Goal: Task Accomplishment & Management: Complete application form

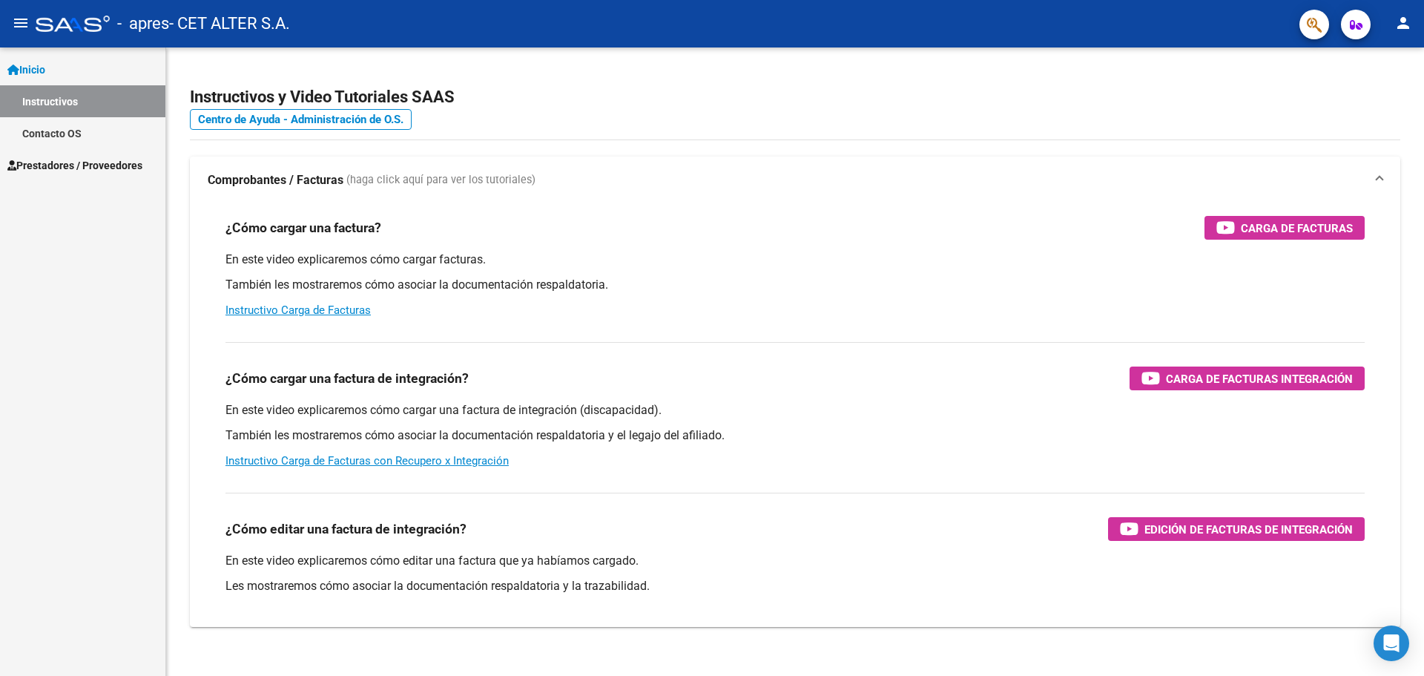
click at [101, 165] on span "Prestadores / Proveedores" at bounding box center [74, 165] width 135 height 16
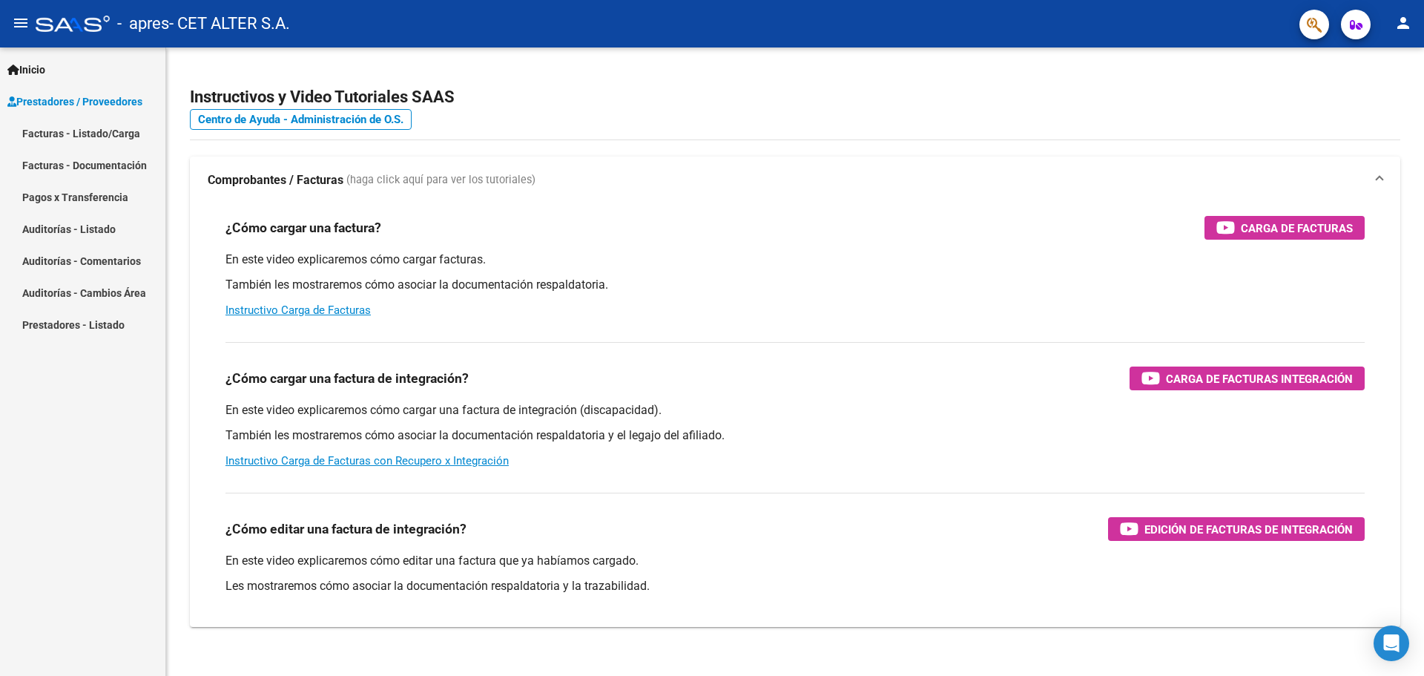
click at [115, 133] on link "Facturas - Listado/Carga" at bounding box center [82, 133] width 165 height 32
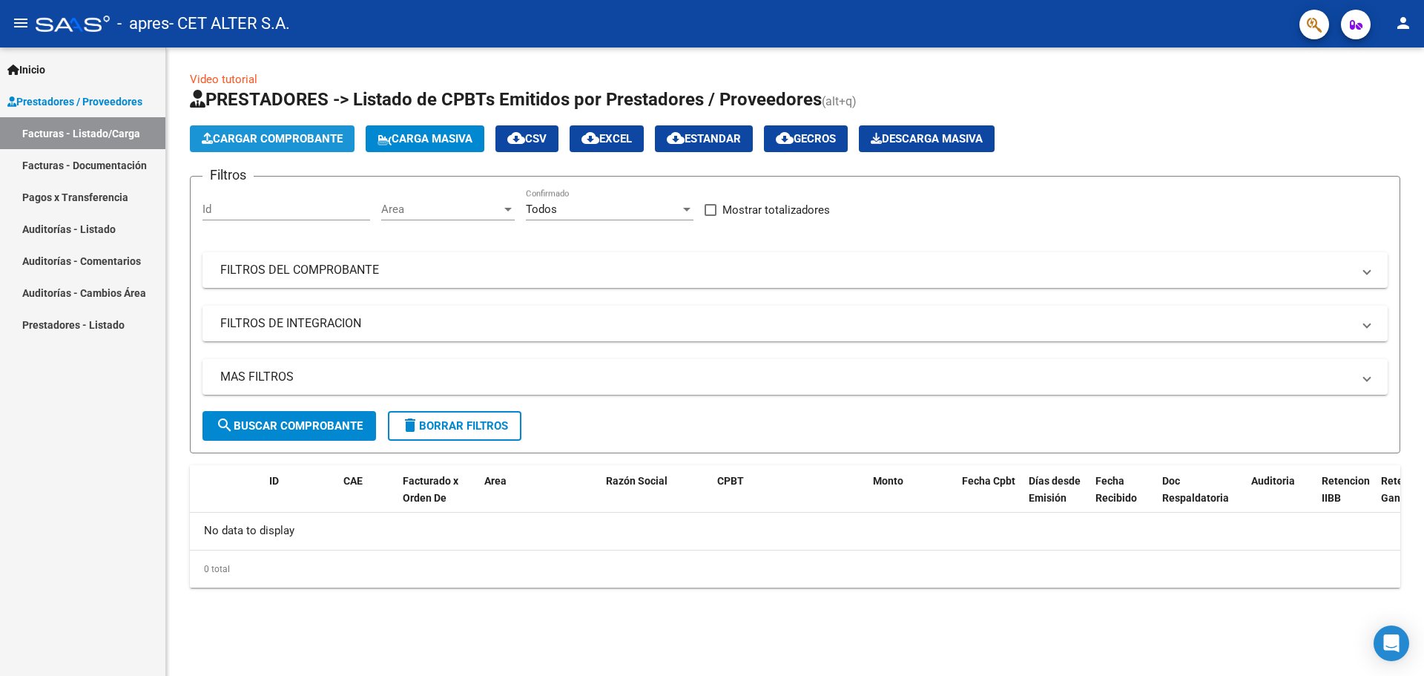
click at [266, 136] on span "Cargar Comprobante" at bounding box center [272, 138] width 141 height 13
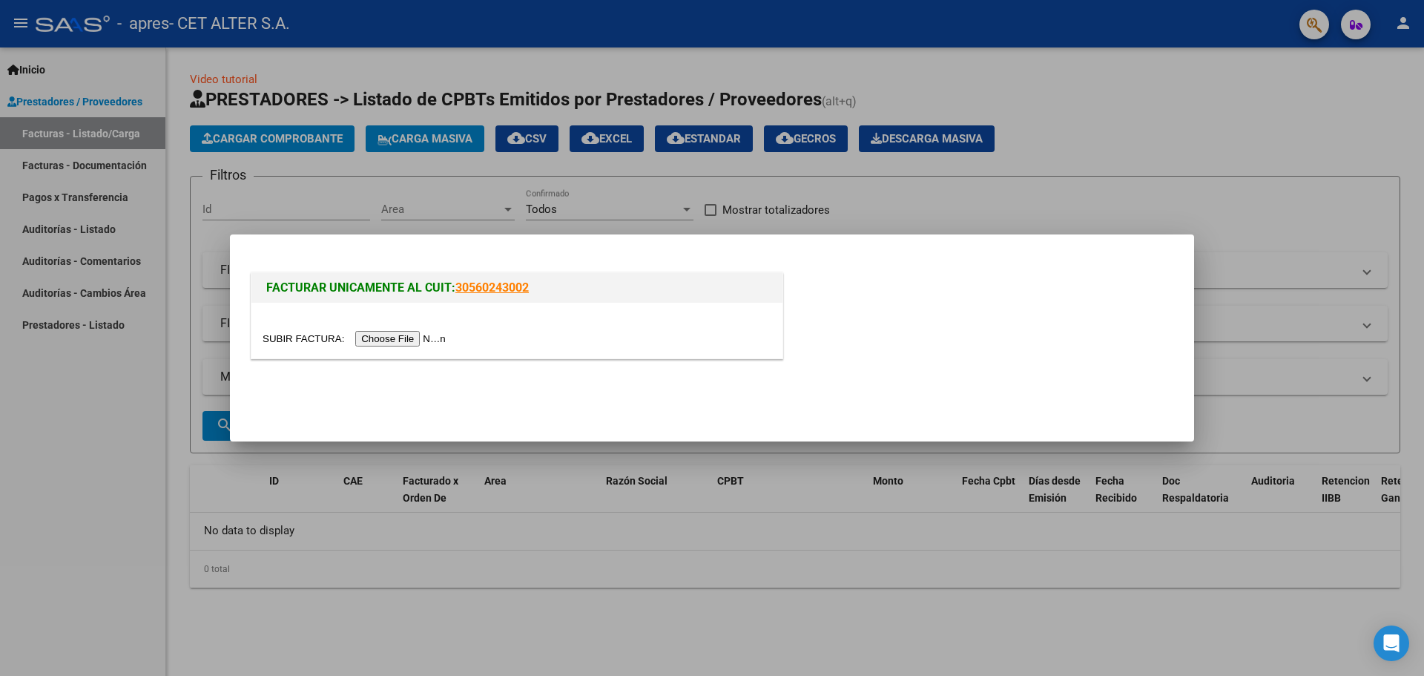
click at [375, 339] on input "file" at bounding box center [357, 339] width 188 height 16
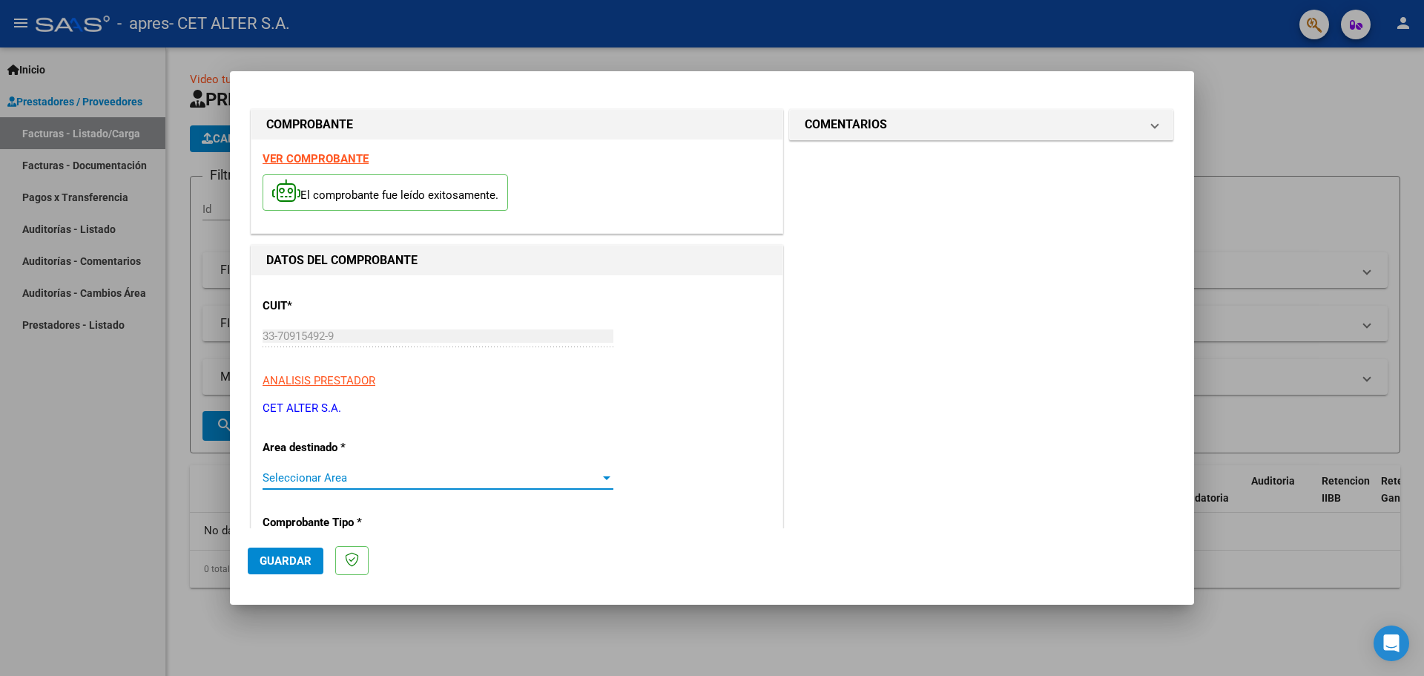
click at [603, 479] on div at bounding box center [606, 478] width 7 height 4
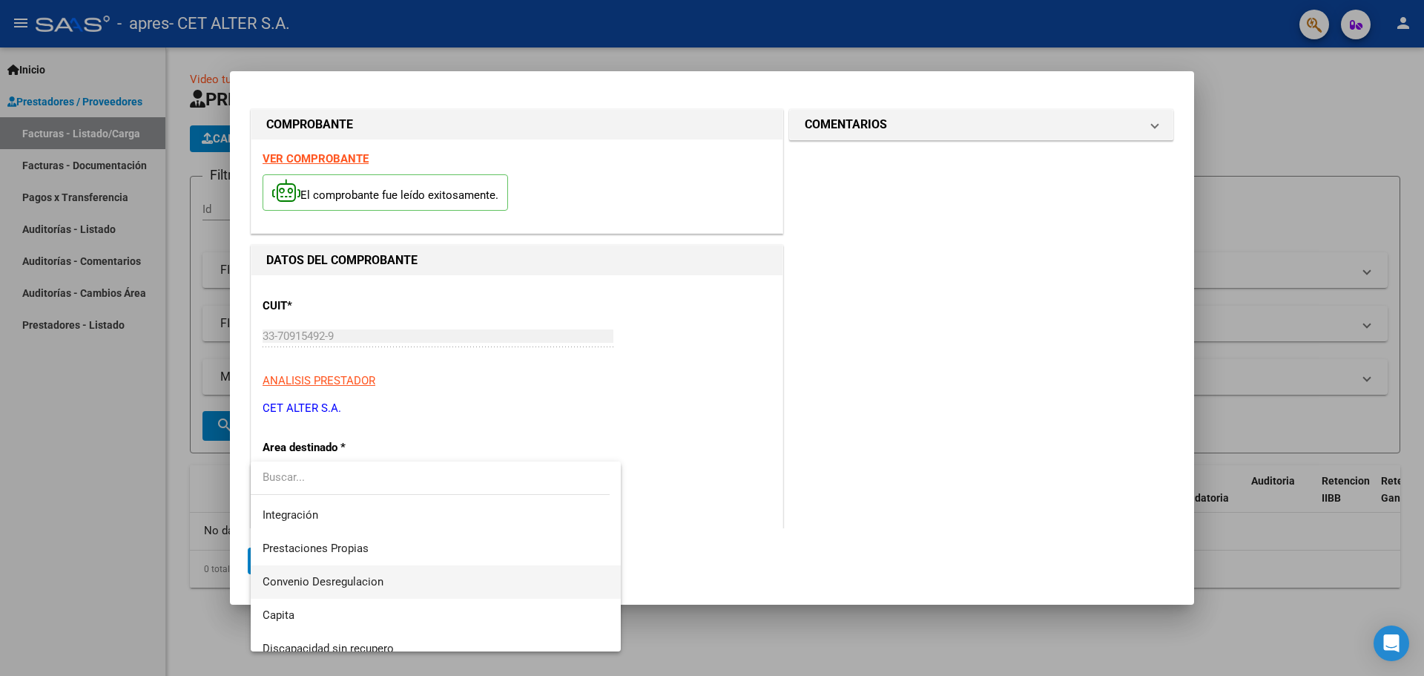
scroll to position [111, 0]
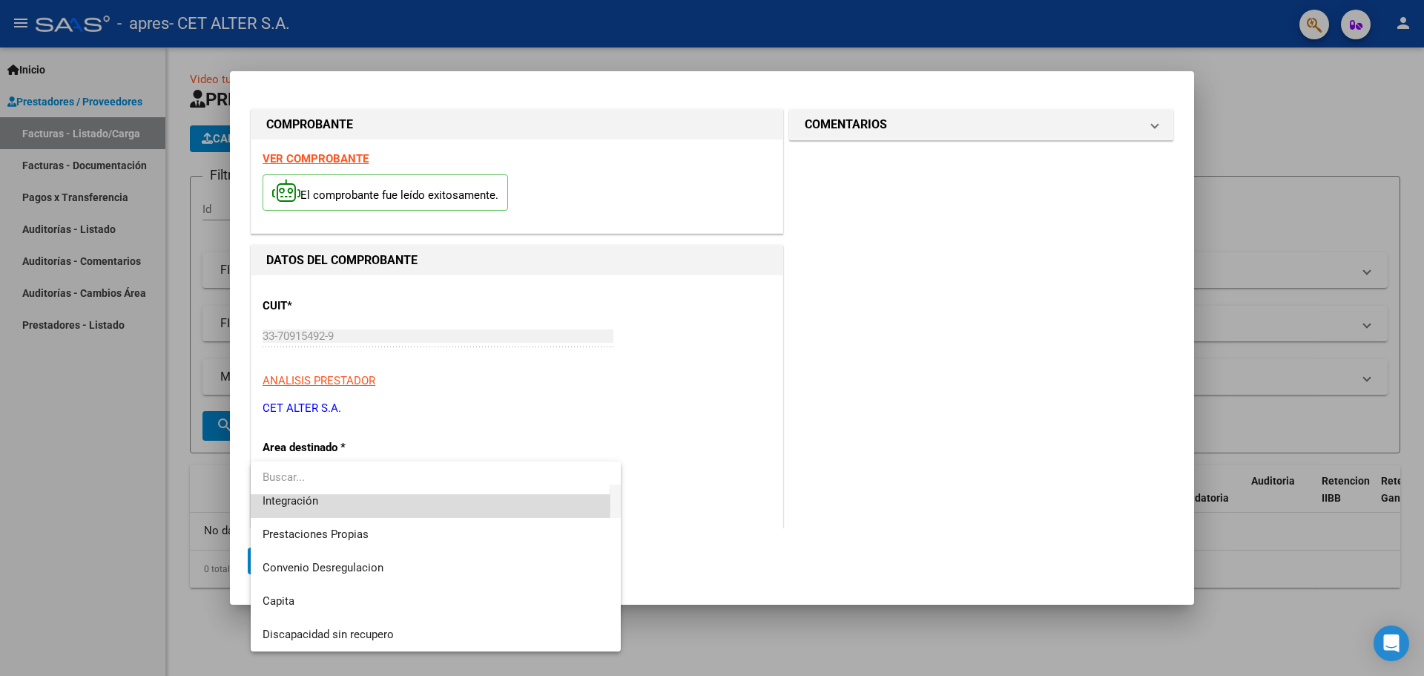
click at [342, 504] on span "Integración" at bounding box center [436, 500] width 346 height 33
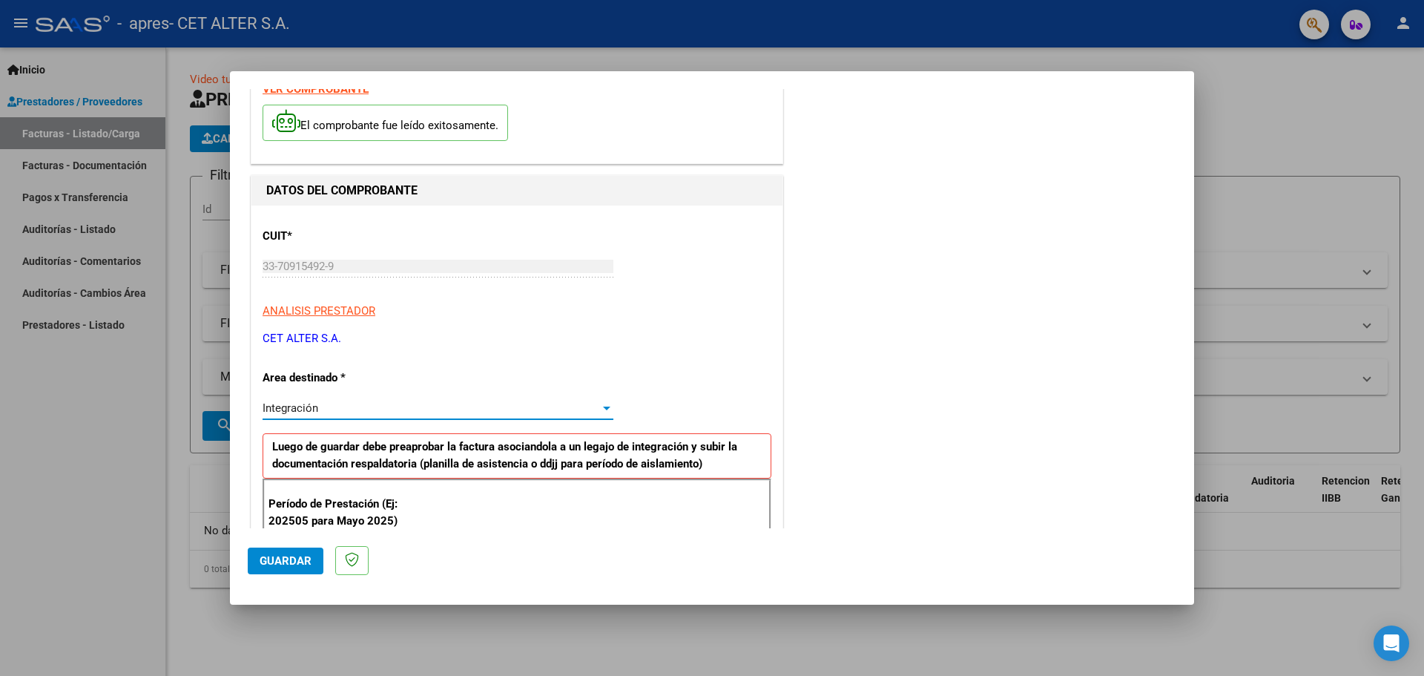
scroll to position [148, 0]
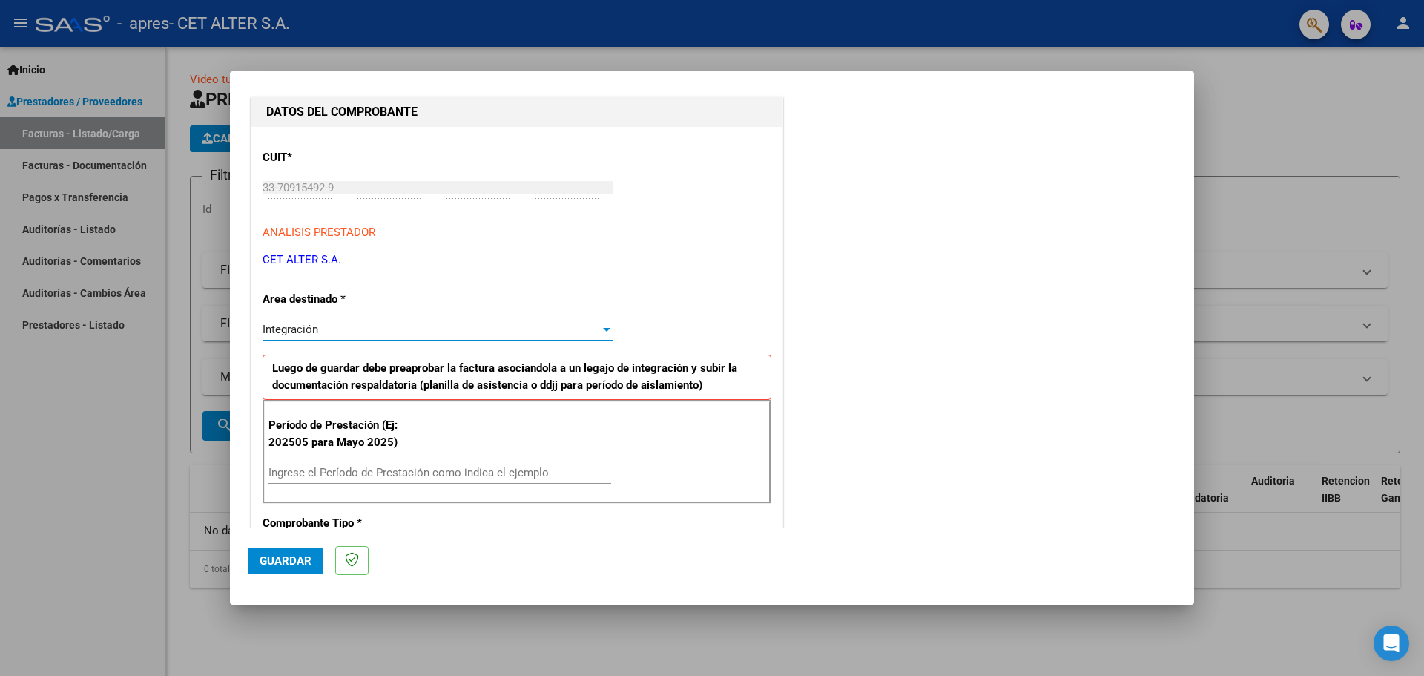
click at [346, 466] on input "Ingrese el Período de Prestación como indica el ejemplo" at bounding box center [439, 472] width 343 height 13
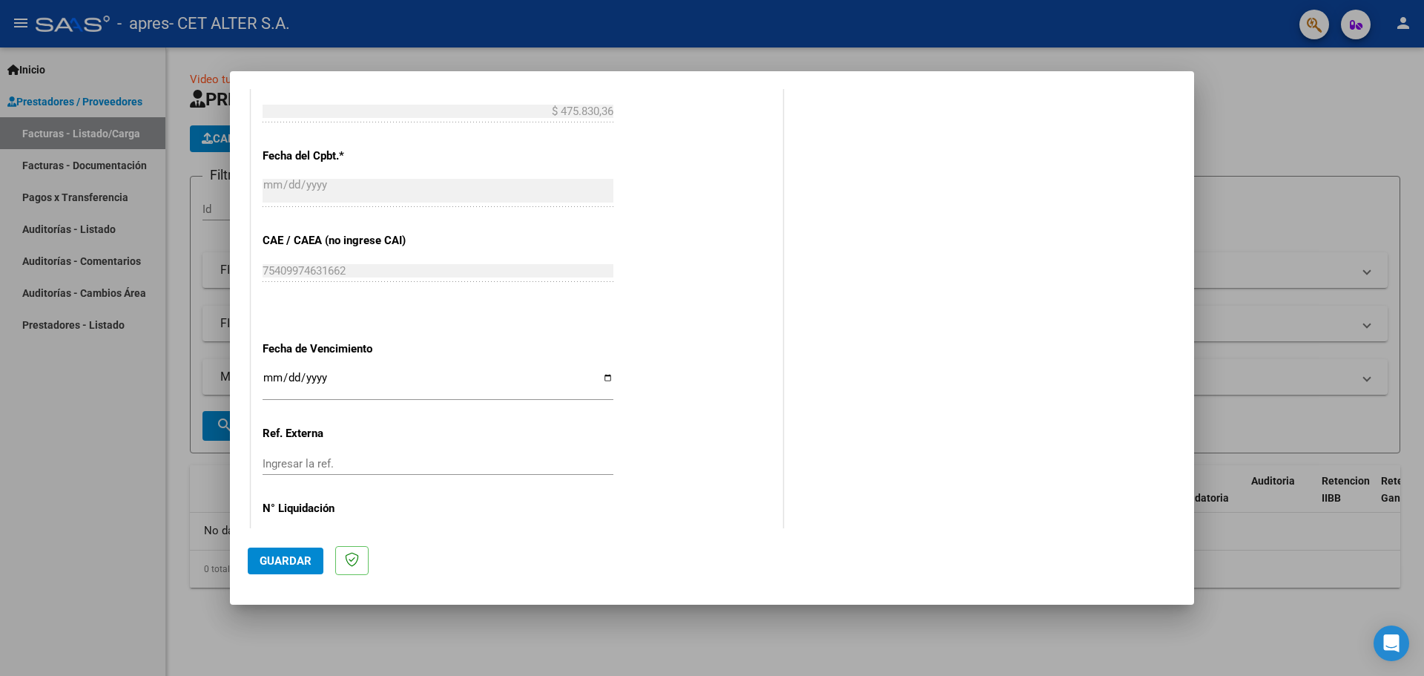
scroll to position [866, 0]
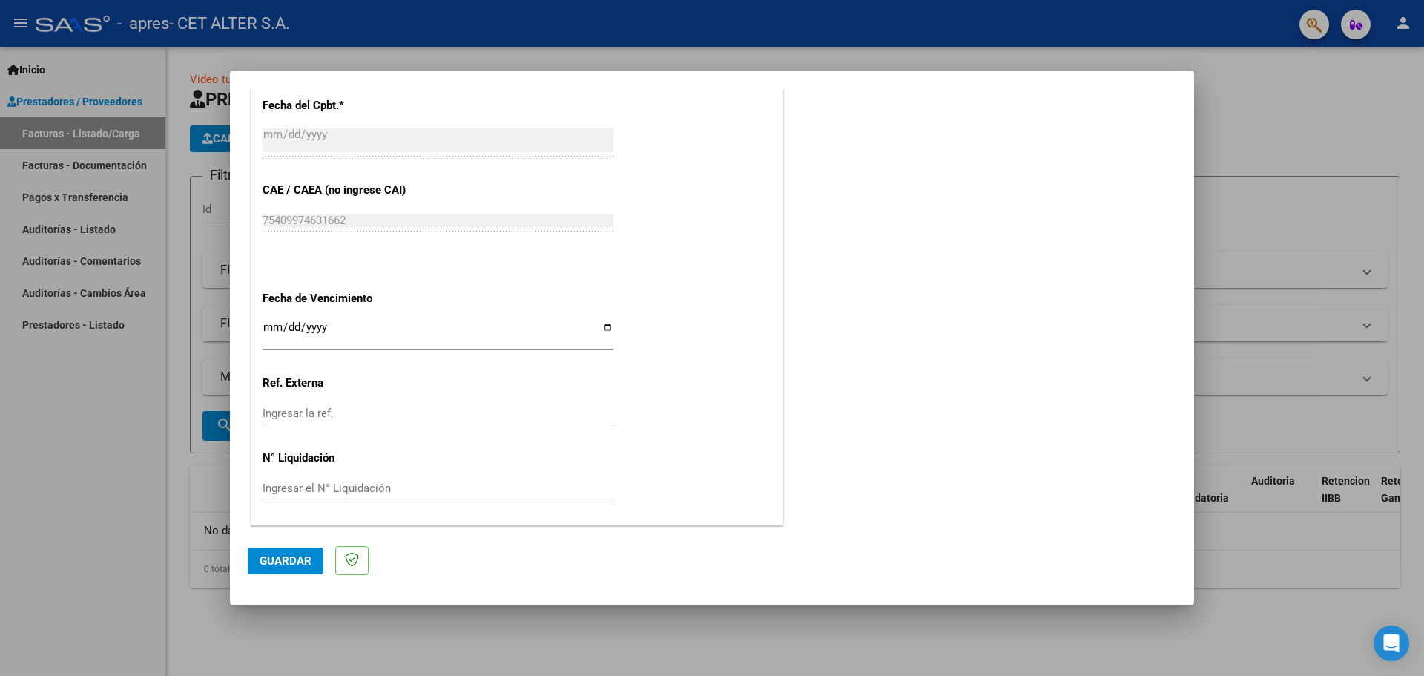
type input "202509"
click at [604, 328] on input "Ingresar la fecha" at bounding box center [438, 333] width 351 height 24
type input "[DATE]"
click at [287, 561] on span "Guardar" at bounding box center [286, 560] width 52 height 13
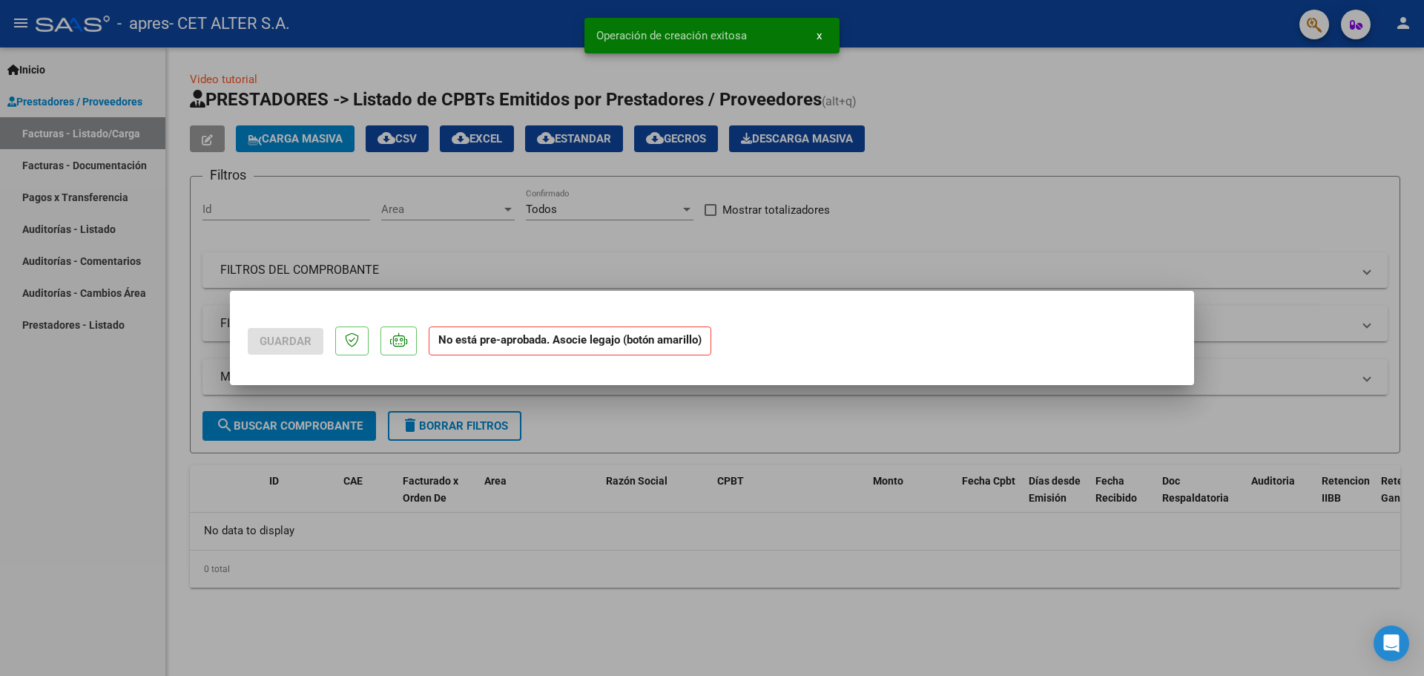
scroll to position [0, 0]
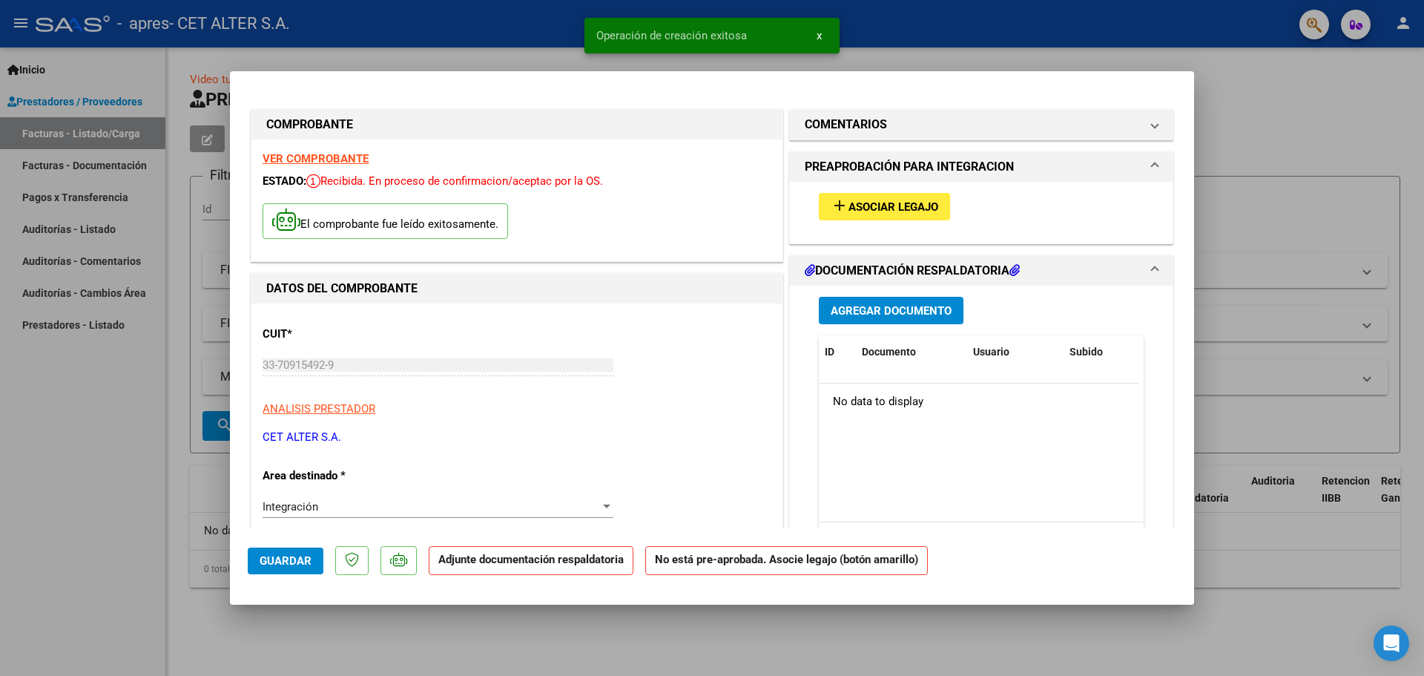
click at [863, 205] on span "Asociar Legajo" at bounding box center [893, 206] width 90 height 13
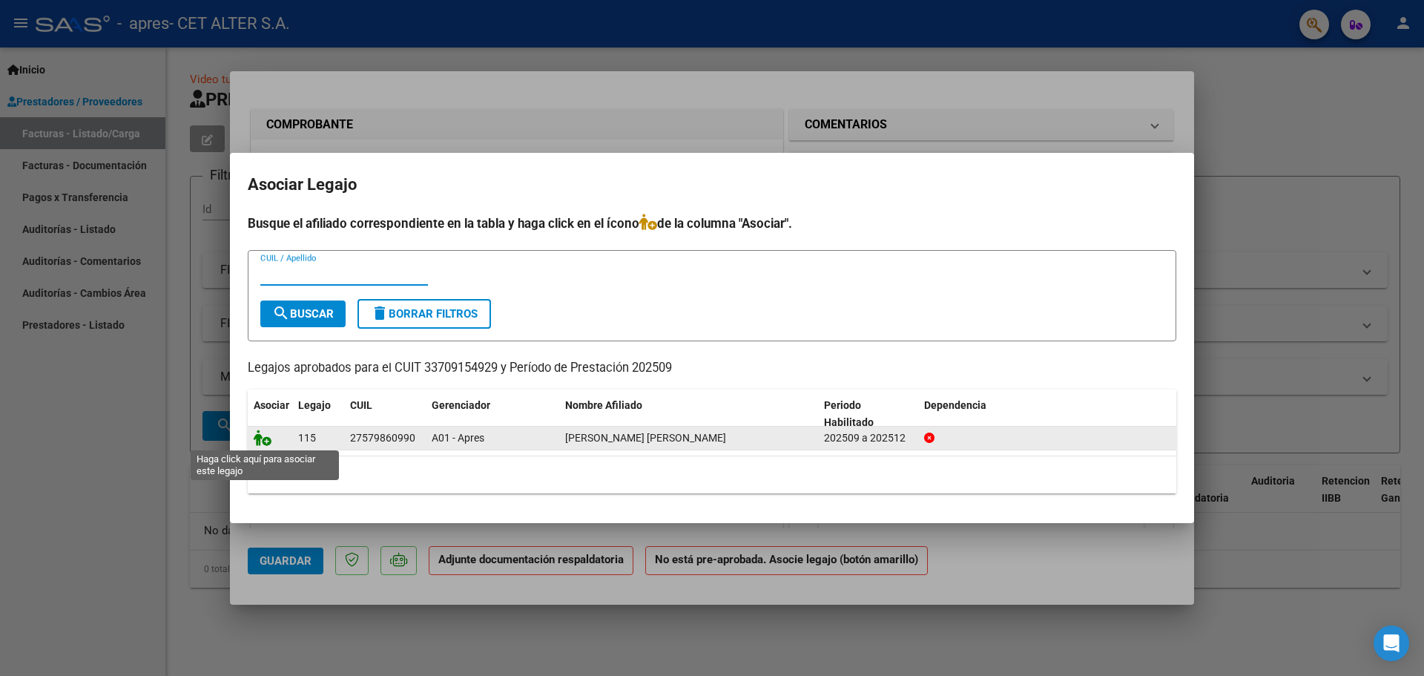
click at [268, 441] on icon at bounding box center [263, 437] width 18 height 16
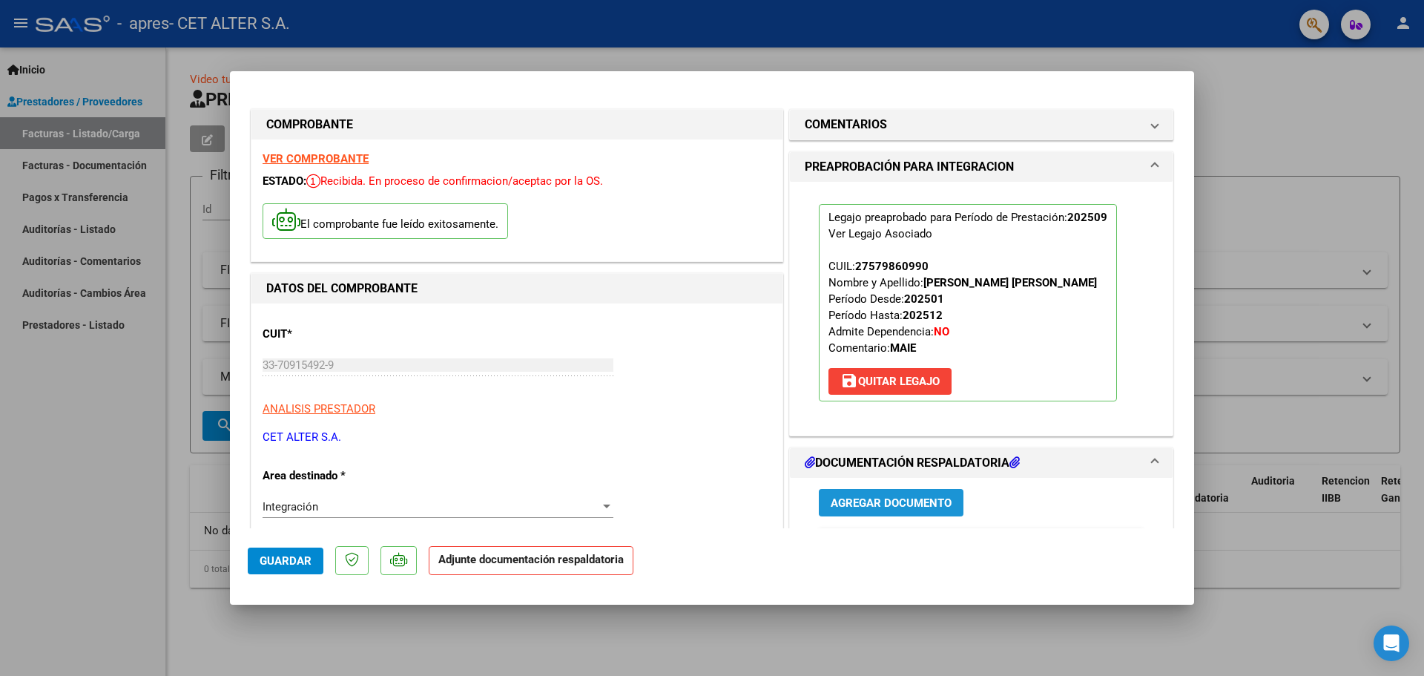
click at [906, 501] on span "Agregar Documento" at bounding box center [891, 502] width 121 height 13
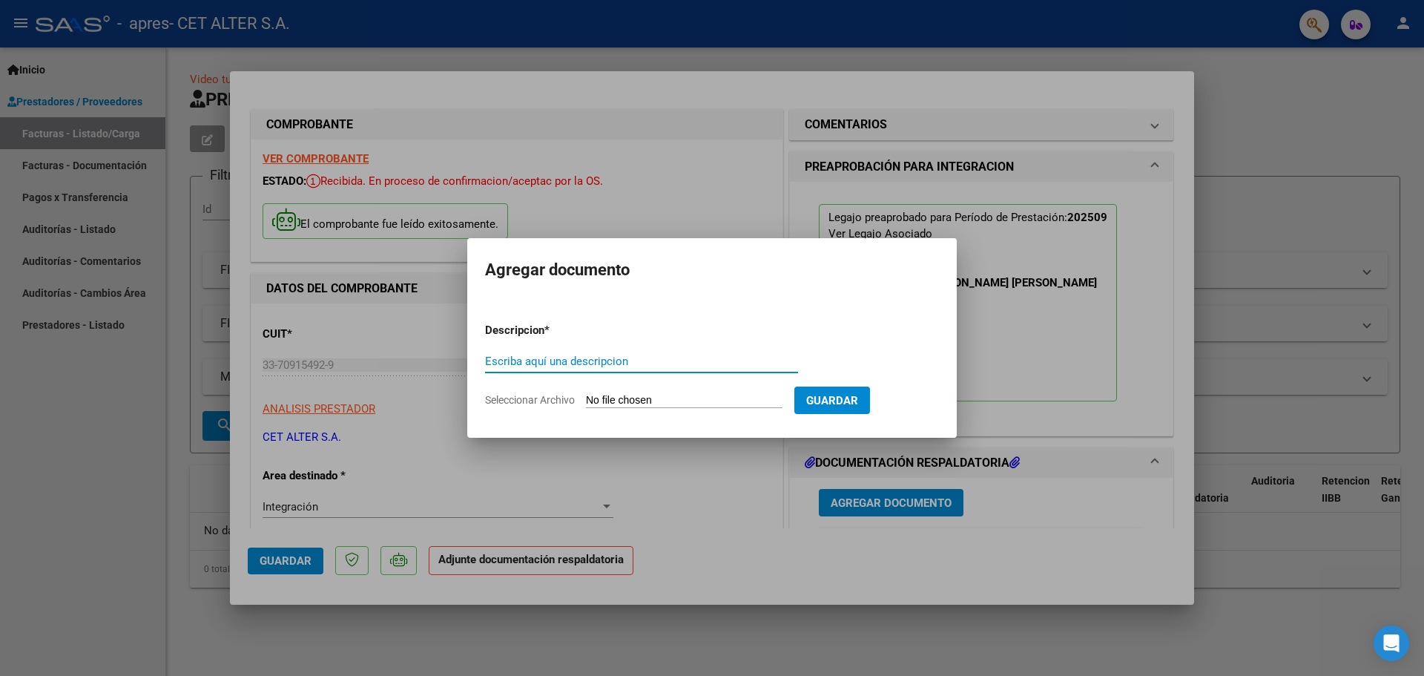
click at [608, 357] on input "Escriba aquí una descripcion" at bounding box center [641, 360] width 313 height 13
type input "[PERSON_NAME] - [DATE]"
click at [601, 399] on input "Seleccionar Archivo" at bounding box center [684, 401] width 197 height 14
type input "C:\fakepath\[PERSON_NAME] Sept.pdf"
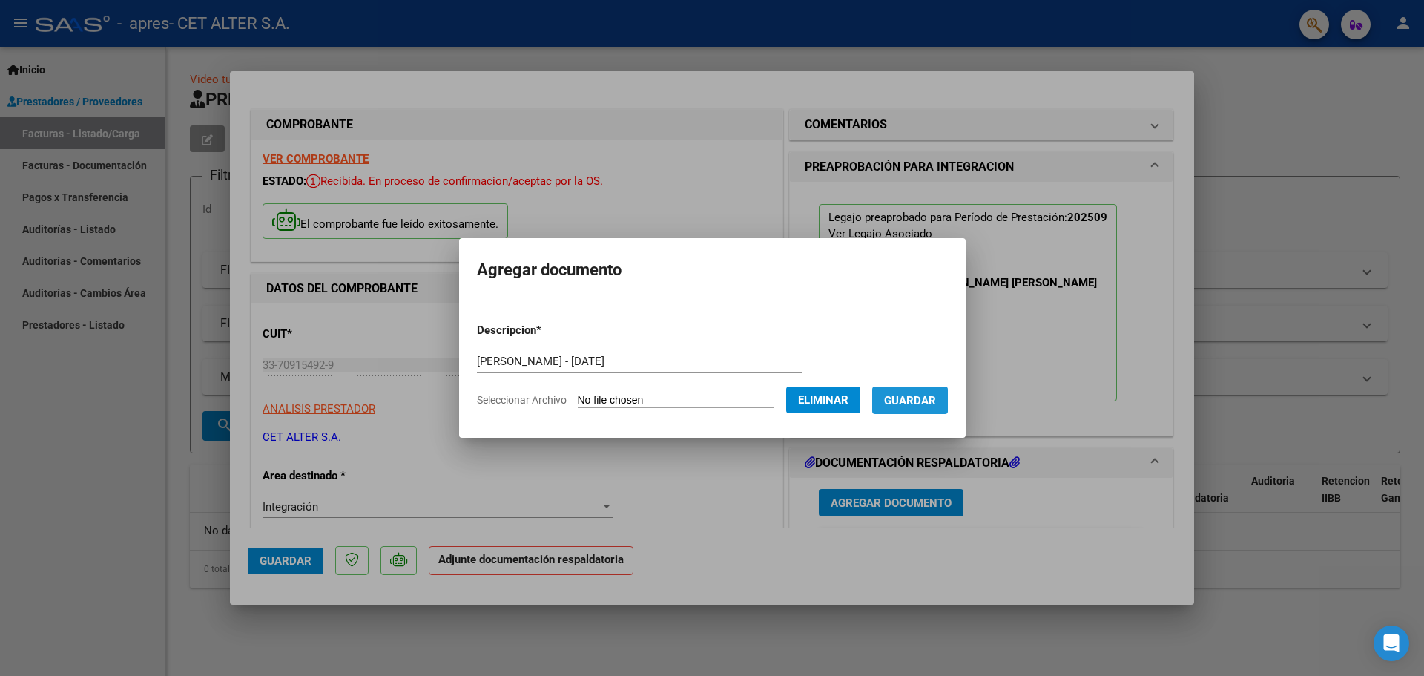
click at [909, 395] on span "Guardar" at bounding box center [910, 400] width 52 height 13
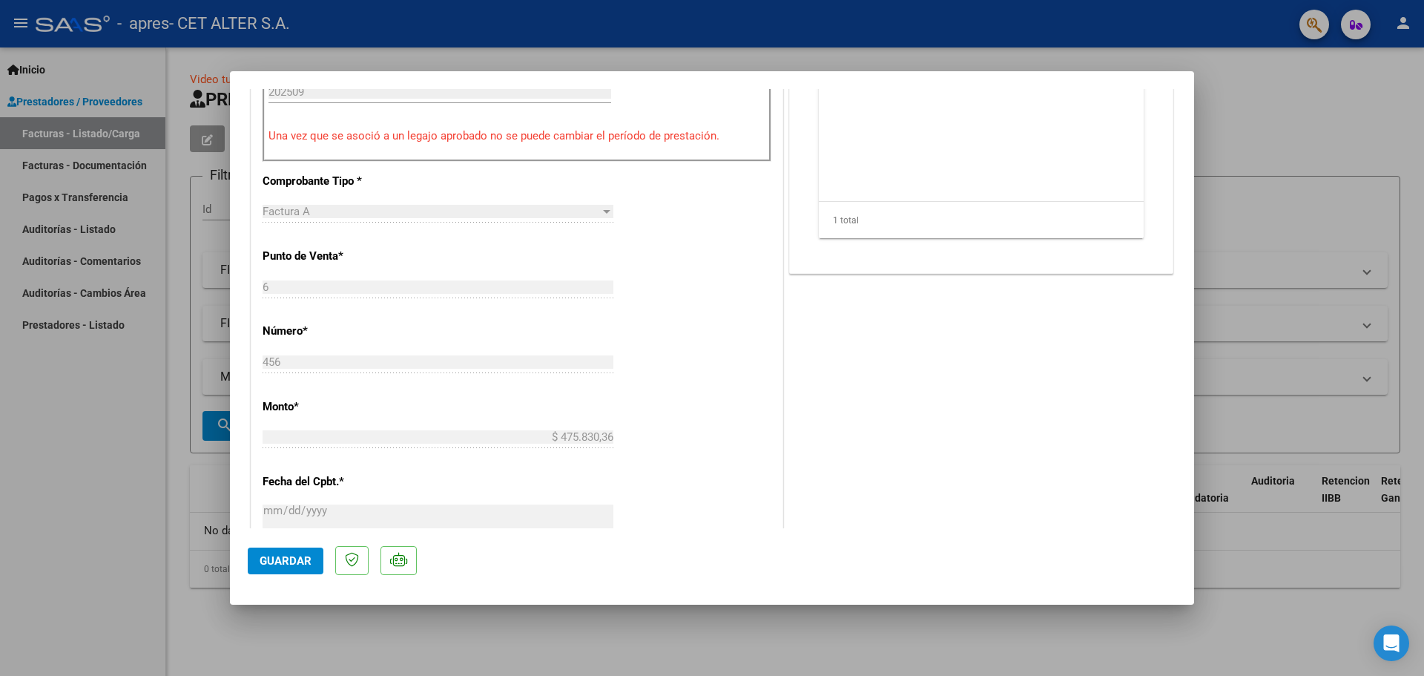
scroll to position [519, 0]
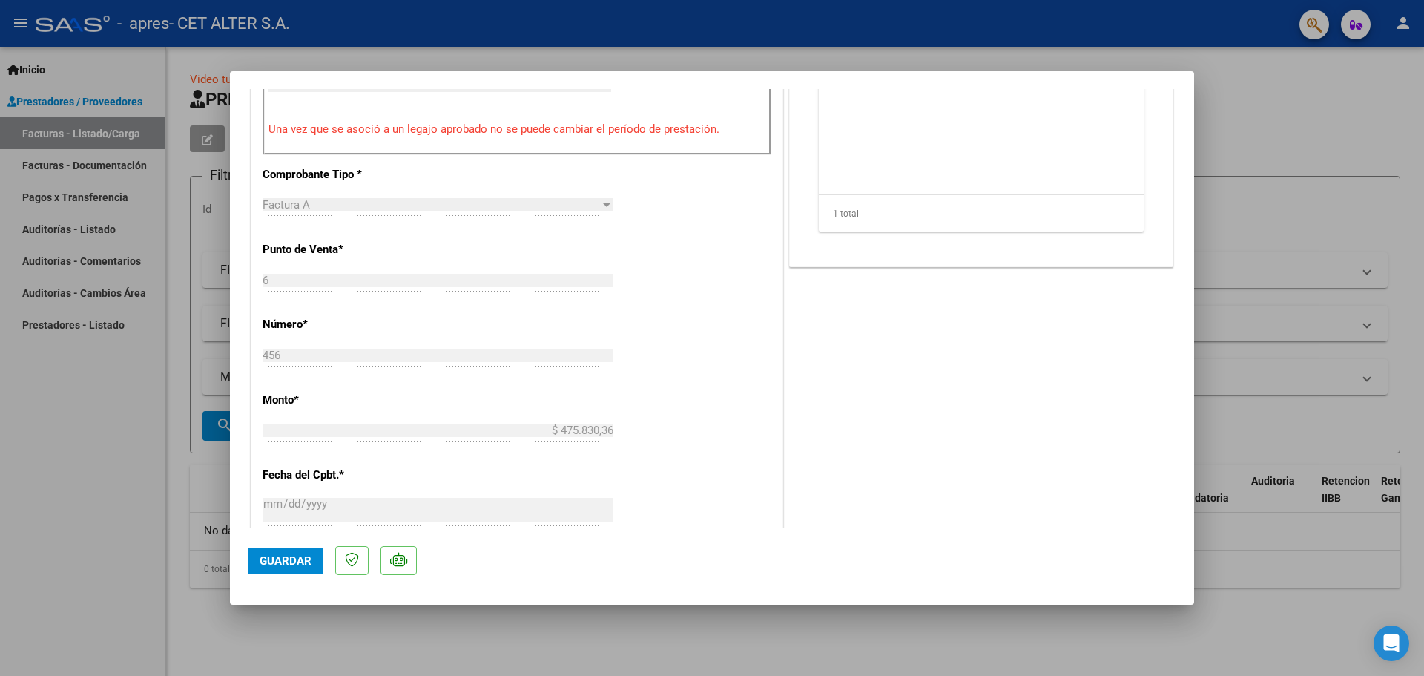
click at [288, 564] on span "Guardar" at bounding box center [286, 560] width 52 height 13
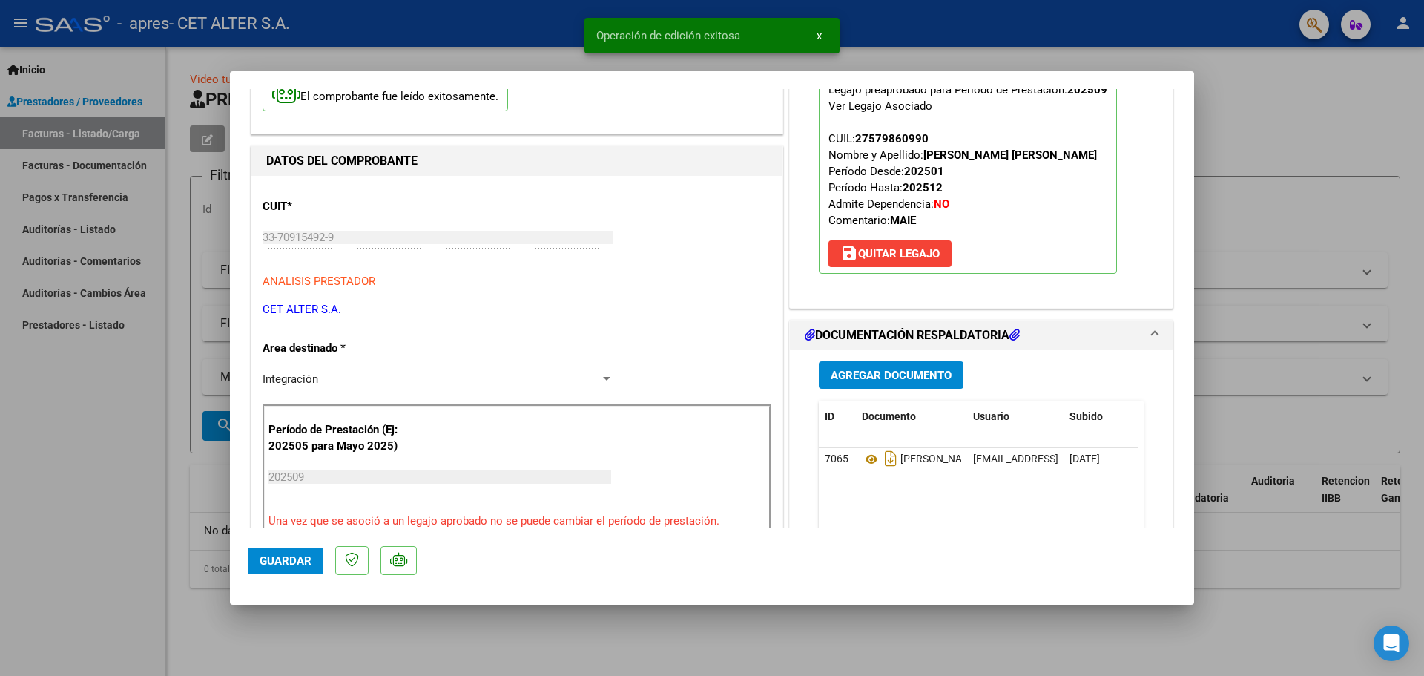
scroll to position [0, 0]
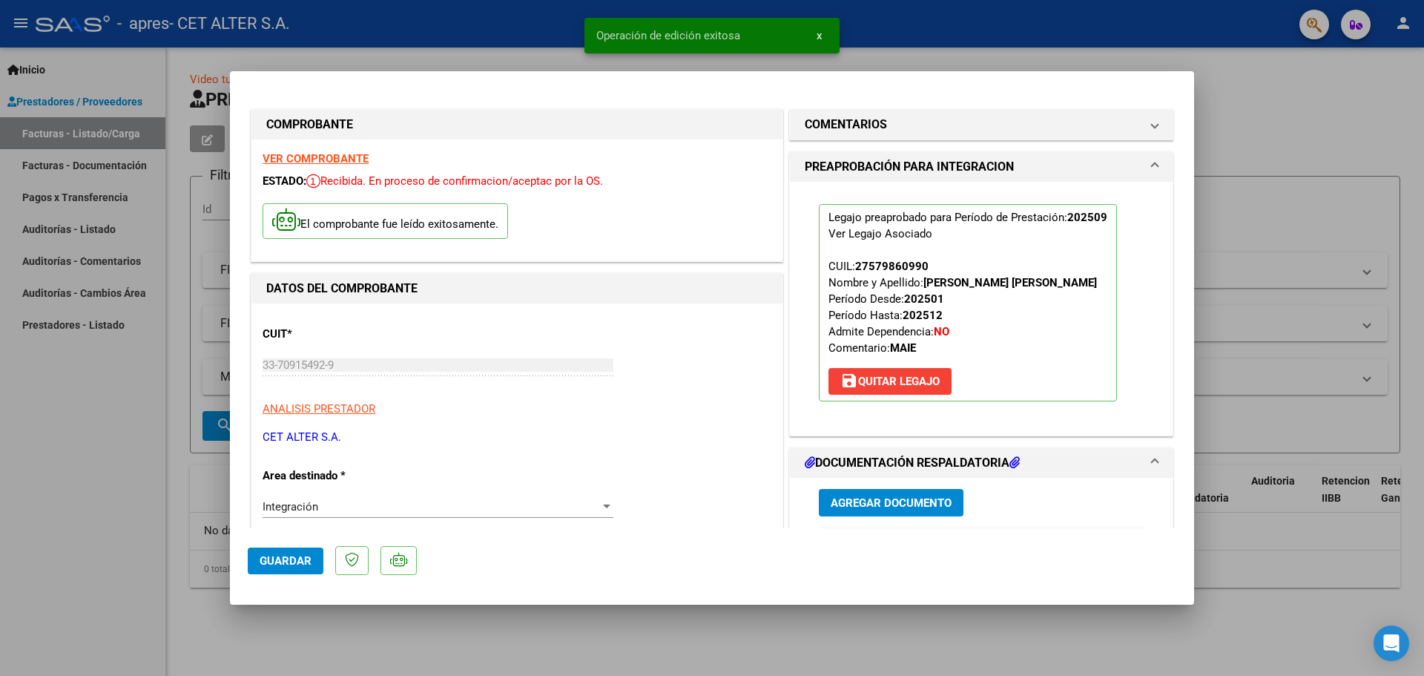
click at [1296, 116] on div at bounding box center [712, 338] width 1424 height 676
type input "$ 0,00"
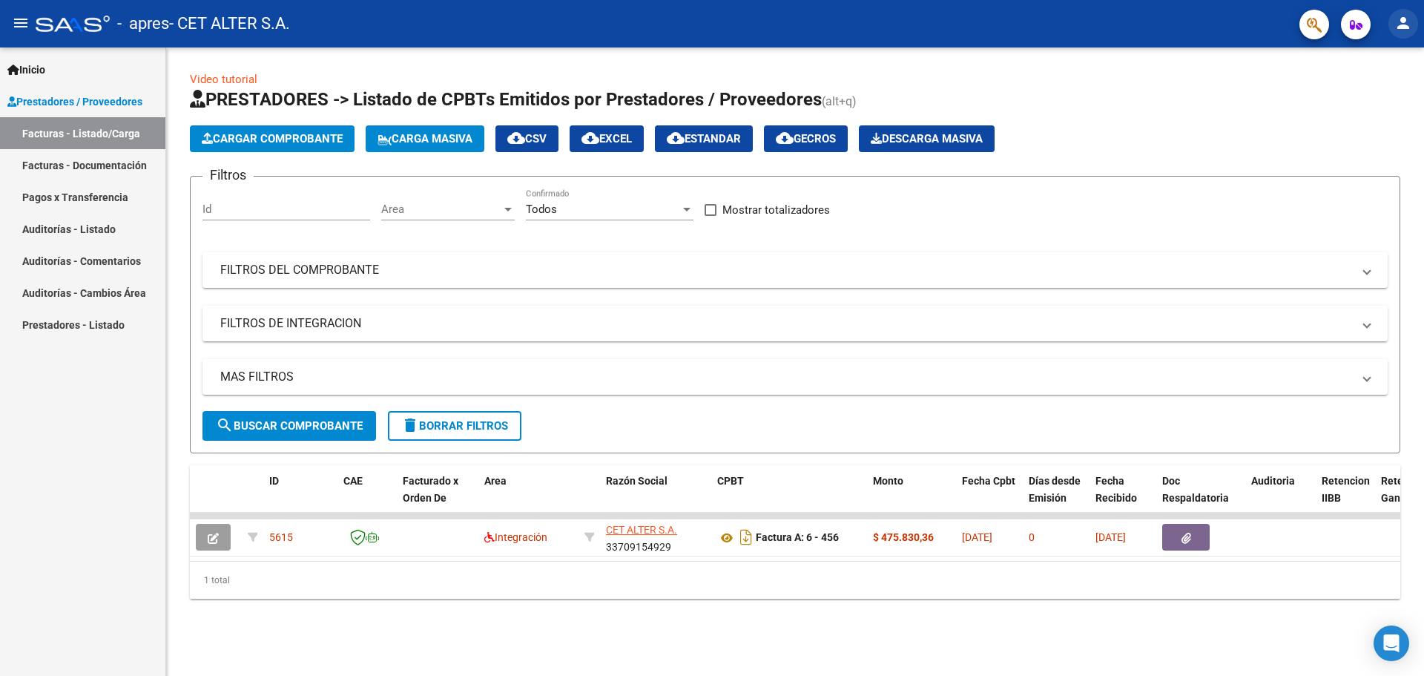
click at [1400, 24] on mat-icon "person" at bounding box center [1403, 23] width 18 height 18
click at [1371, 99] on button "exit_to_app Salir" at bounding box center [1373, 98] width 90 height 36
